Goal: Navigation & Orientation: Find specific page/section

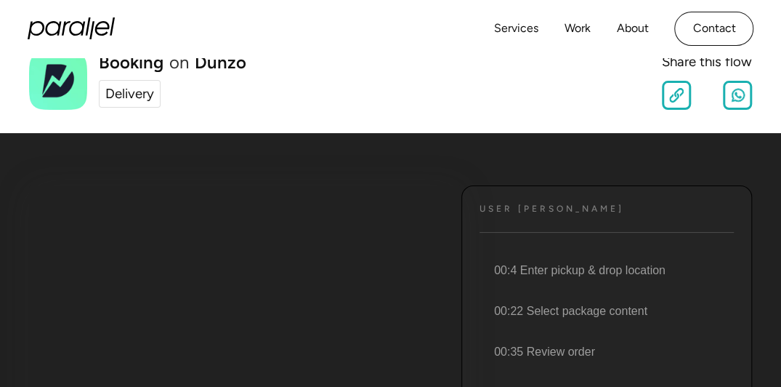
scroll to position [73, 0]
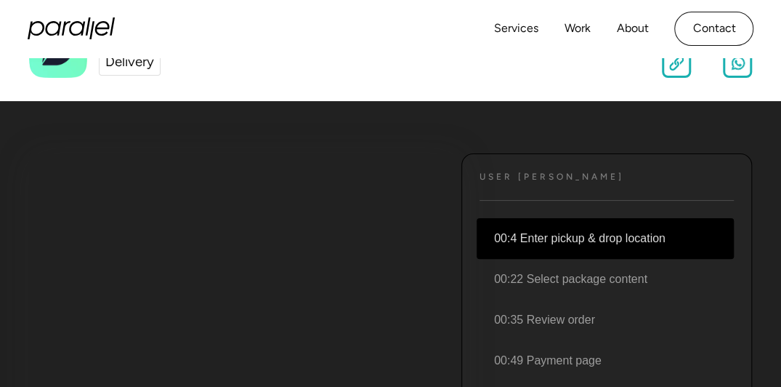
click at [602, 240] on li "00:4 Enter pickup & drop location" at bounding box center [605, 238] width 257 height 41
click at [679, 241] on li "00:4 Enter pickup & drop location" at bounding box center [605, 238] width 257 height 41
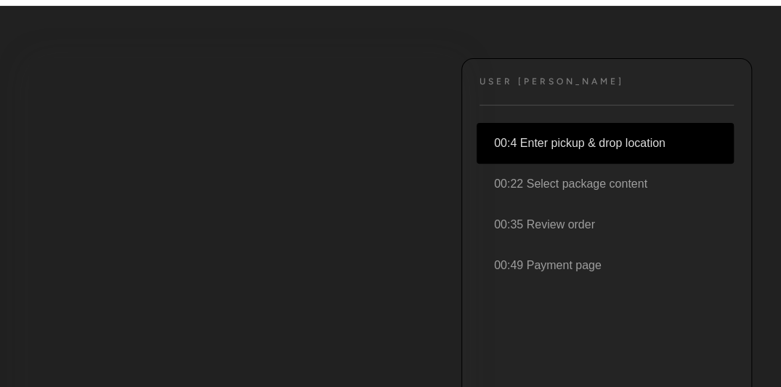
click at [509, 140] on li "00:4 Enter pickup & drop location" at bounding box center [605, 143] width 257 height 41
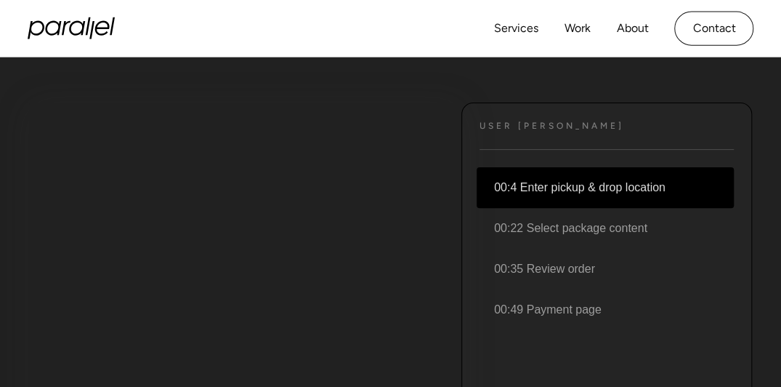
scroll to position [0, 0]
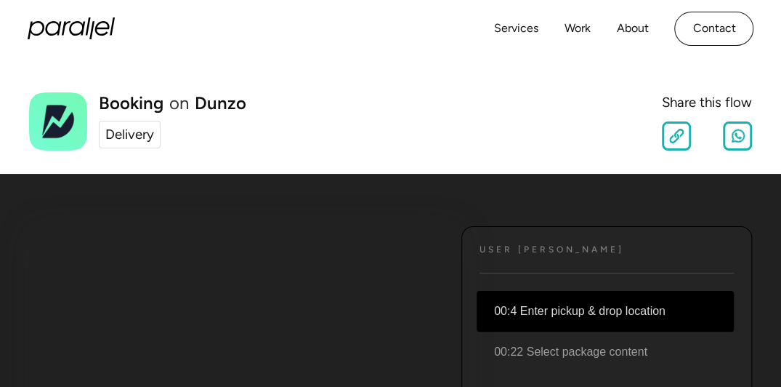
click at [142, 134] on div "Delivery" at bounding box center [129, 134] width 49 height 20
click at [510, 30] on link "Services" at bounding box center [515, 28] width 44 height 21
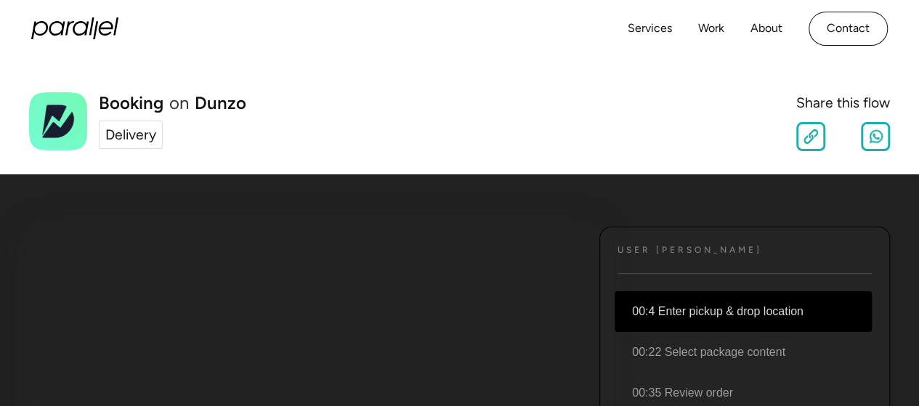
click at [144, 137] on div "Delivery" at bounding box center [130, 134] width 51 height 21
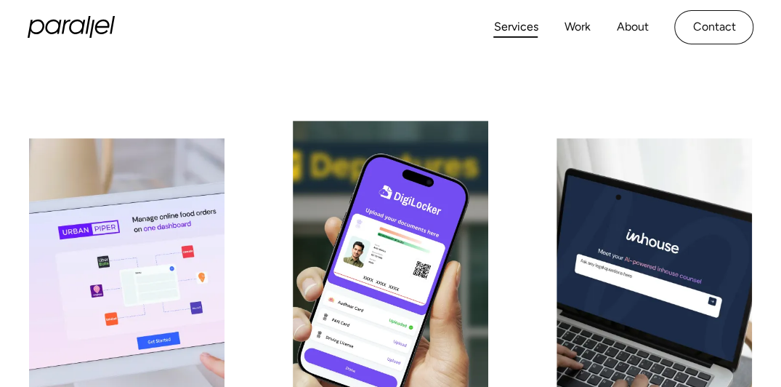
scroll to position [73, 0]
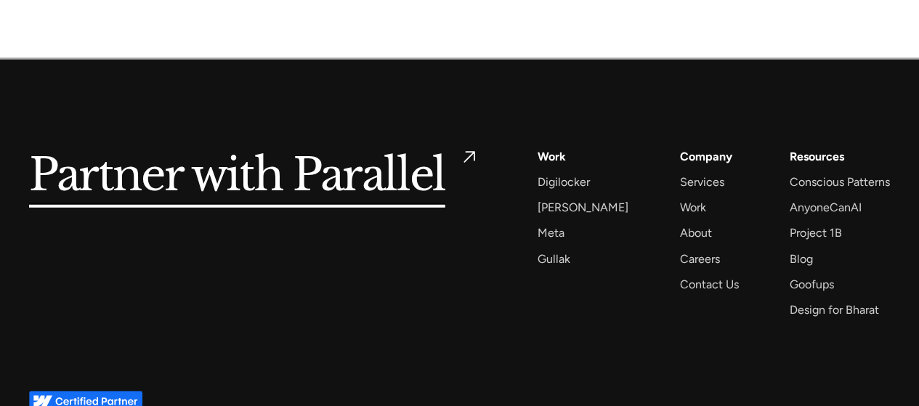
scroll to position [1930, 0]
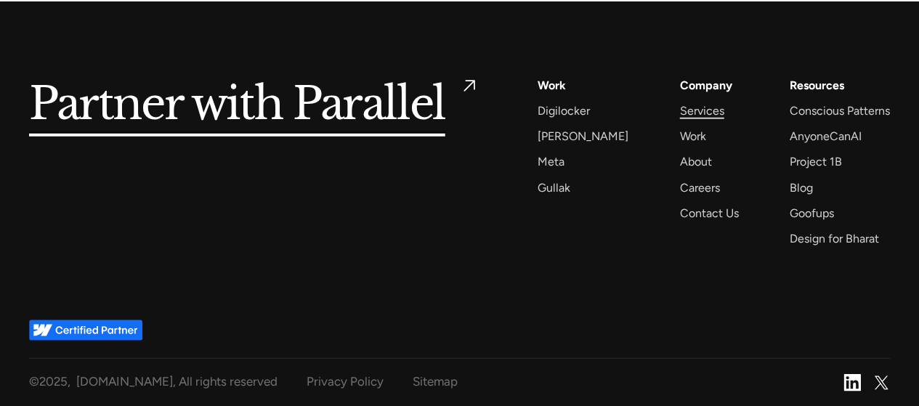
click at [688, 110] on div "Services" at bounding box center [701, 111] width 44 height 20
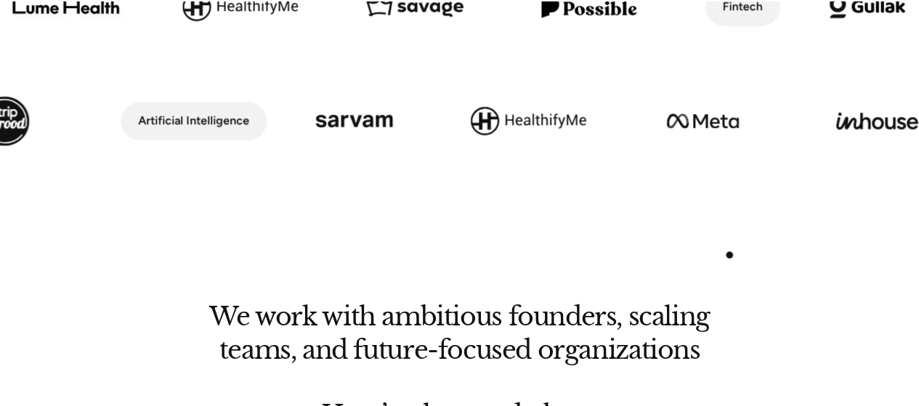
scroll to position [799, 0]
